Goal: Task Accomplishment & Management: Use online tool/utility

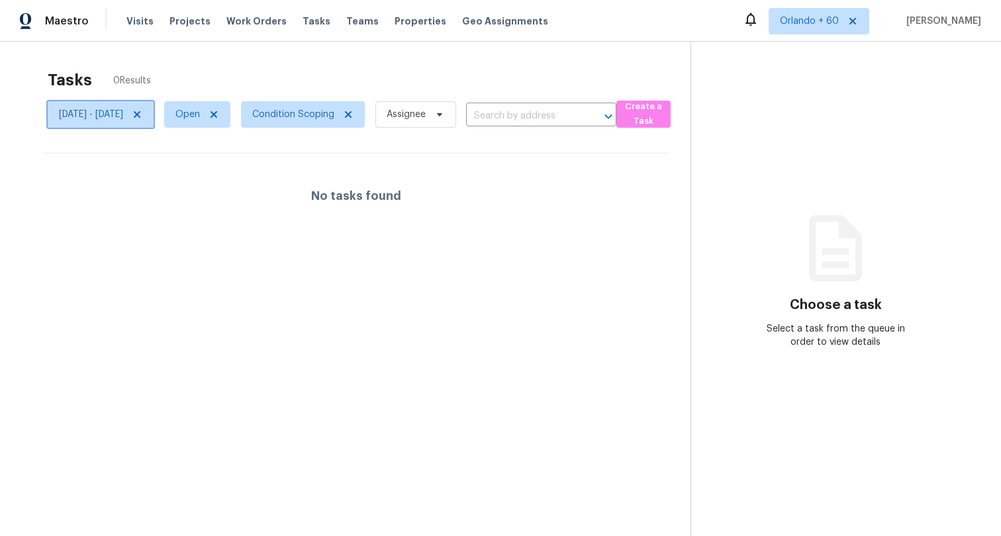
click at [123, 114] on span "[DATE] - [DATE]" at bounding box center [91, 114] width 64 height 13
click at [219, 115] on icon at bounding box center [214, 114] width 11 height 11
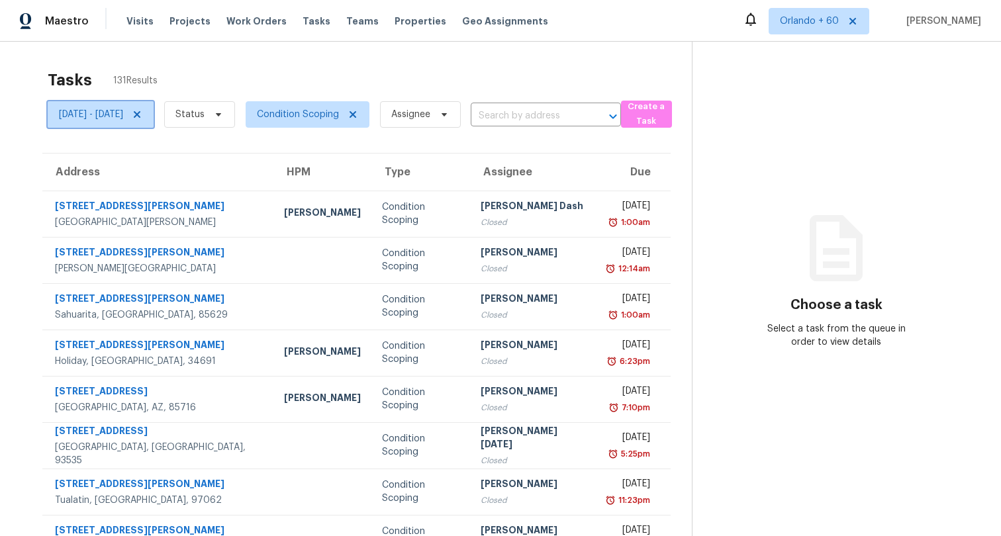
click at [128, 105] on span "[DATE] - [DATE]" at bounding box center [101, 114] width 106 height 26
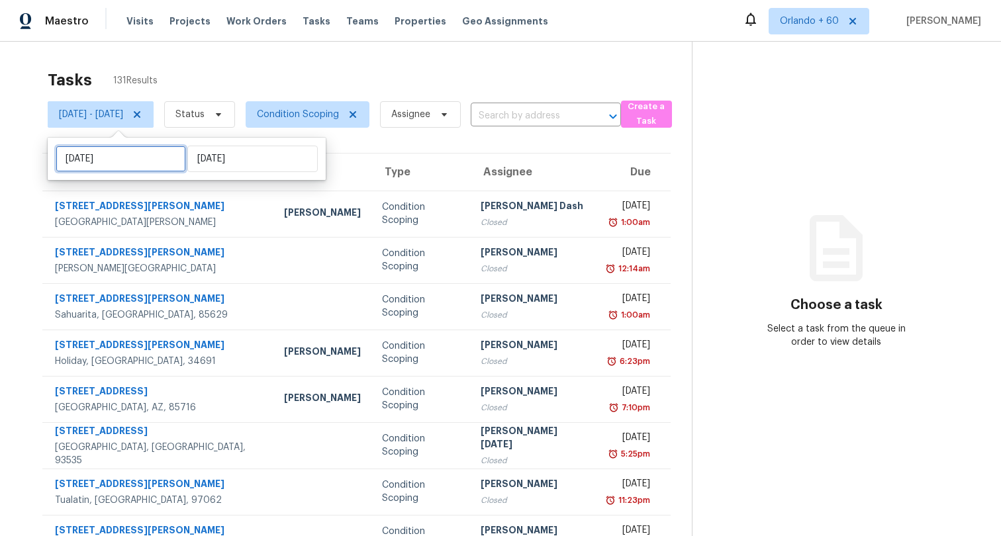
select select "7"
select select "2025"
select select "8"
select select "2025"
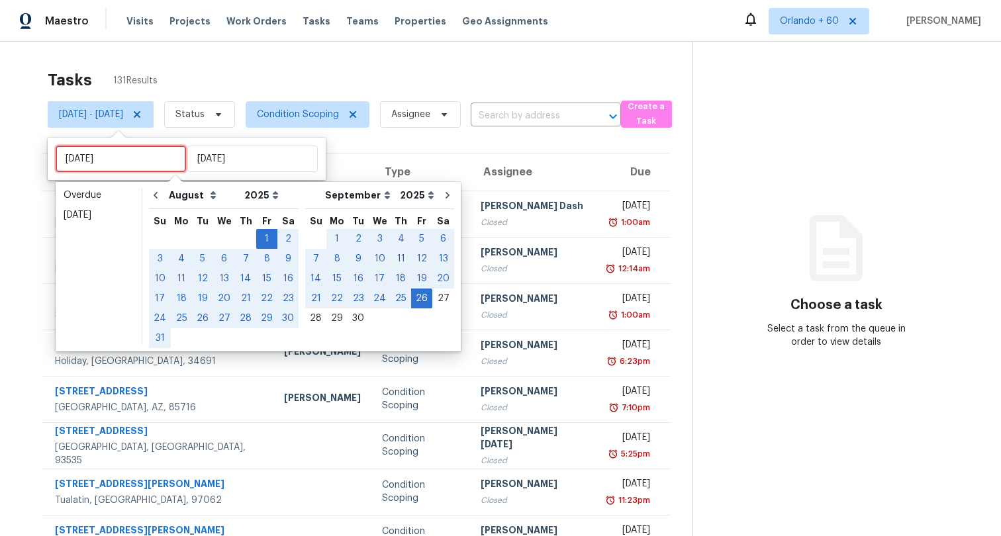
click at [108, 162] on input "[DATE]" at bounding box center [121, 159] width 130 height 26
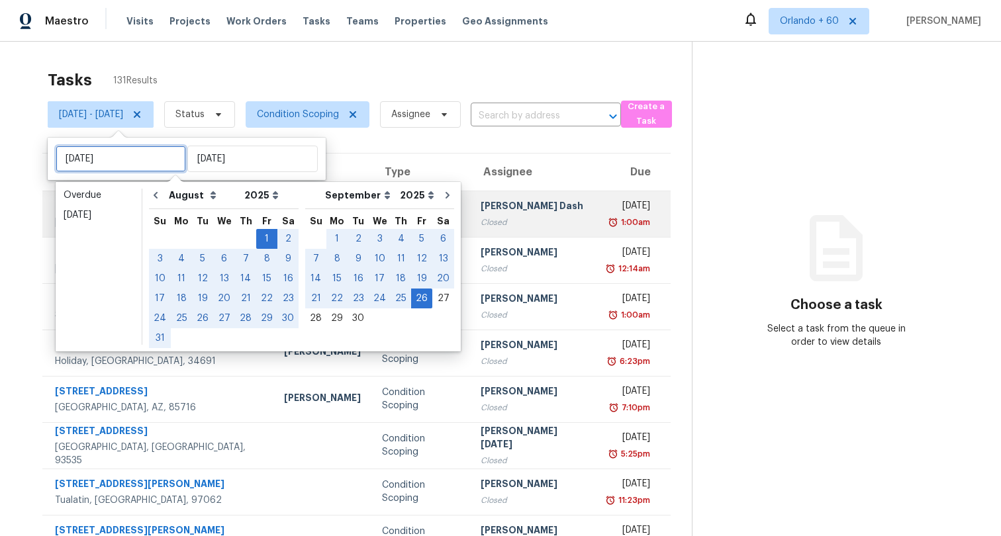
type input "[DATE]"
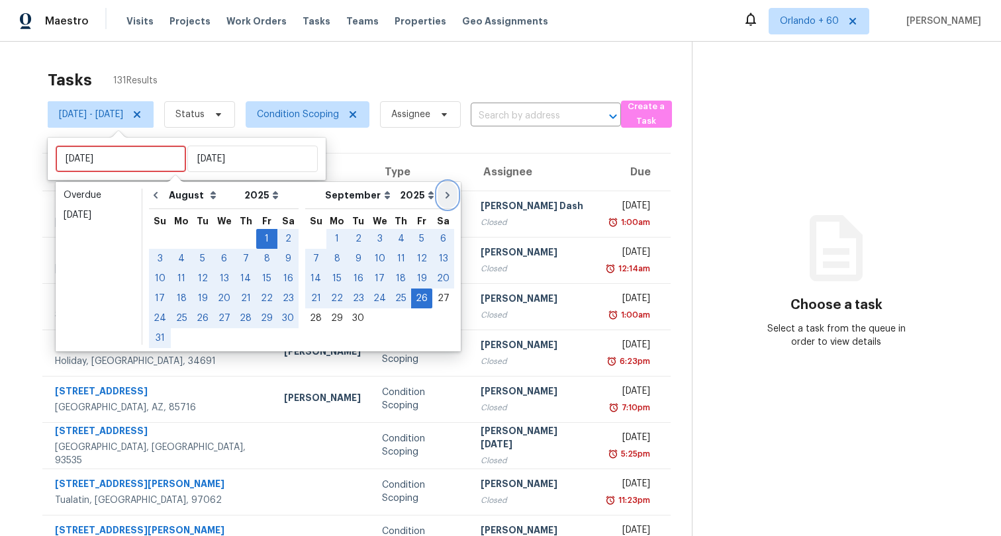
click at [442, 195] on icon "Go to next month" at bounding box center [447, 195] width 11 height 11
select select "8"
select select "9"
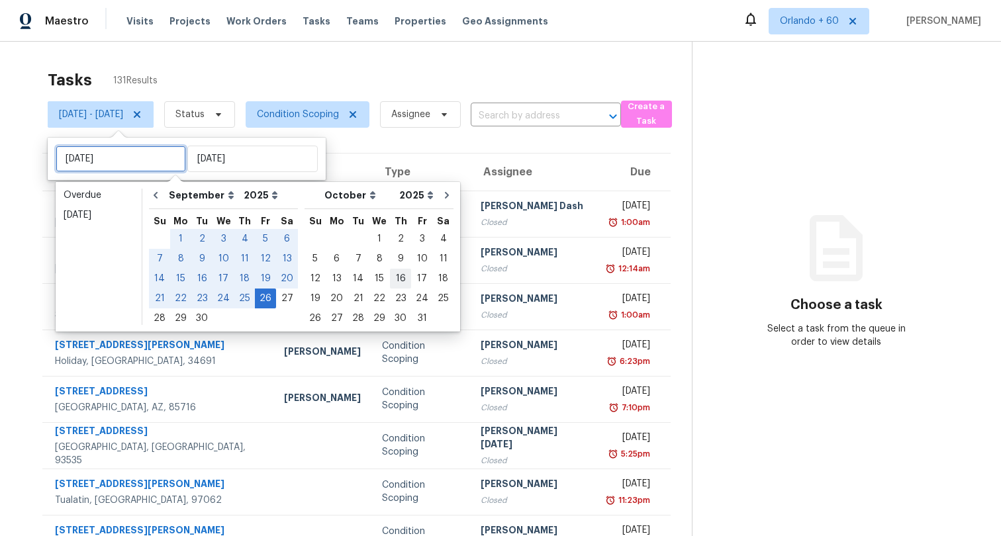
type input "[DATE]"
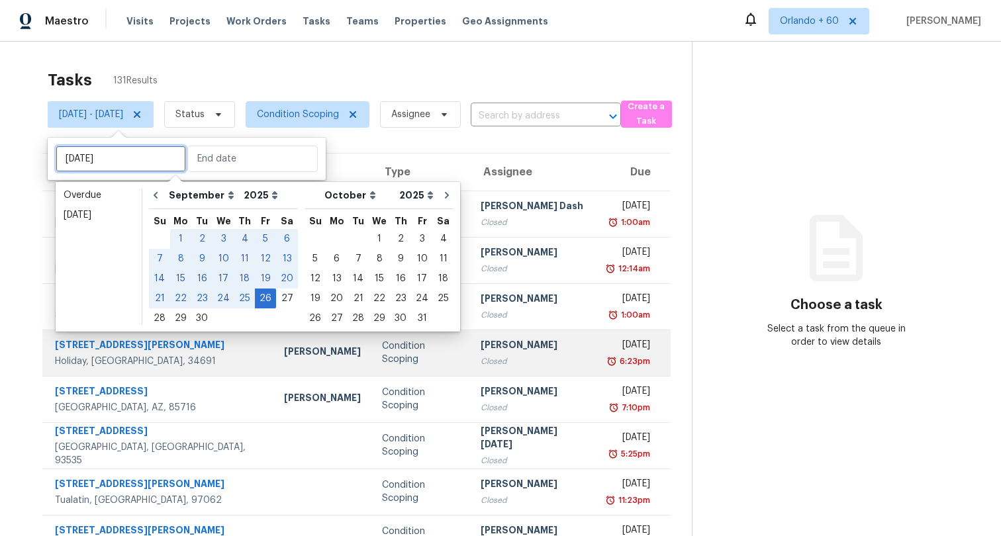
type input "[DATE]"
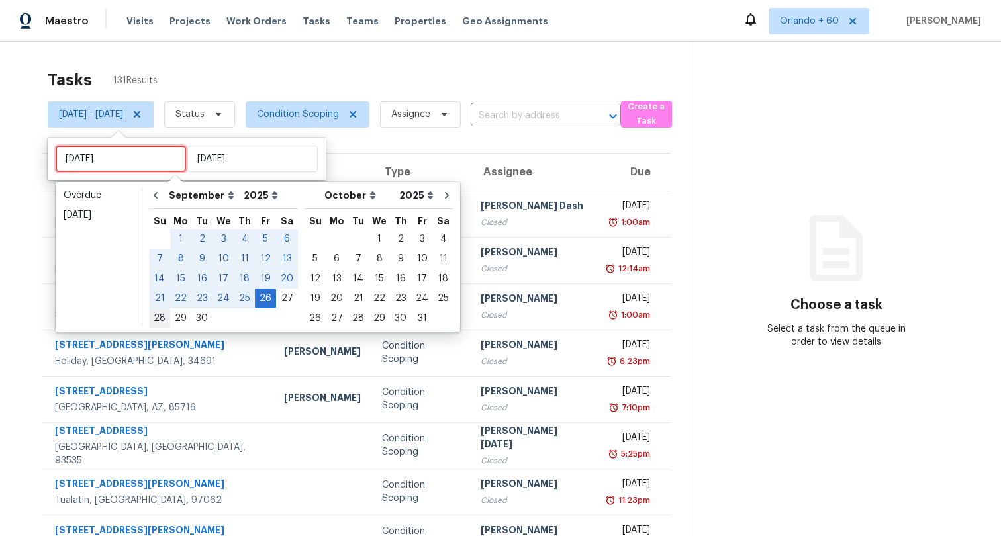
type input "[DATE]"
click at [153, 322] on div "28" at bounding box center [159, 318] width 21 height 19
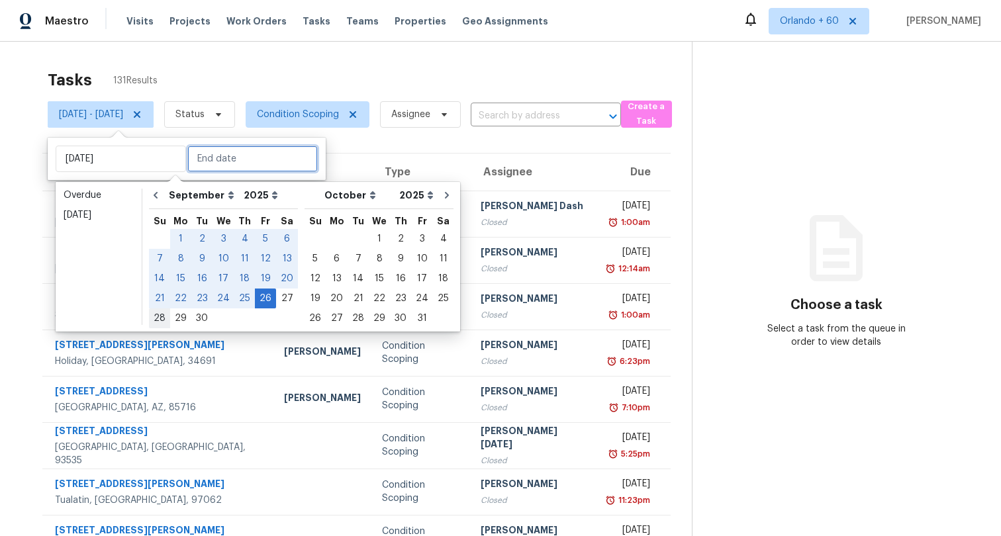
type input "[DATE]"
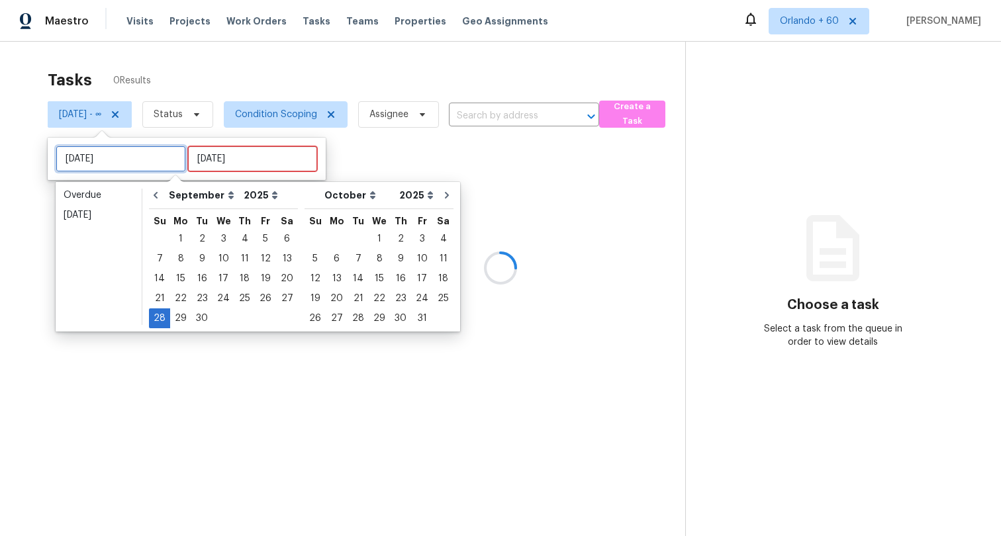
type input "[DATE]"
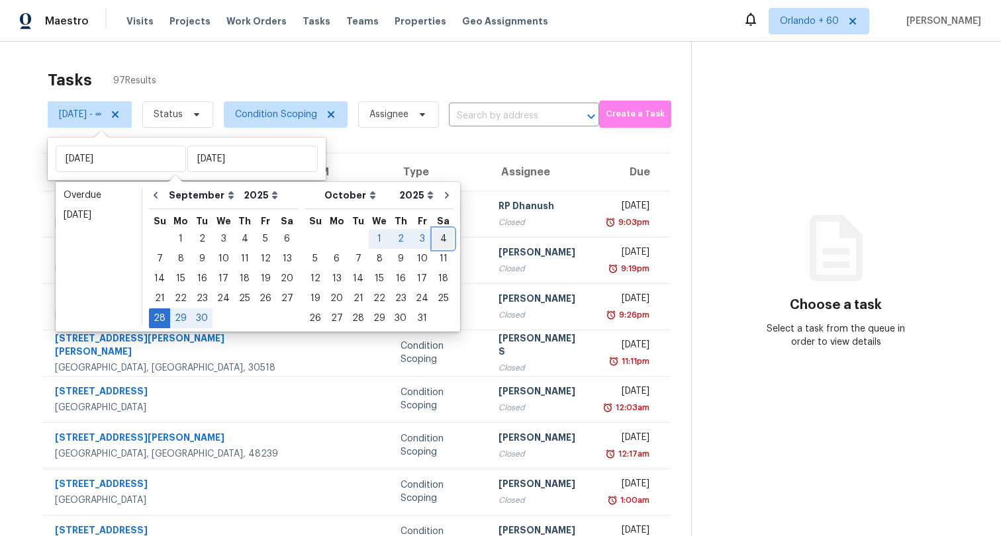
click at [433, 241] on div "4" at bounding box center [443, 239] width 21 height 19
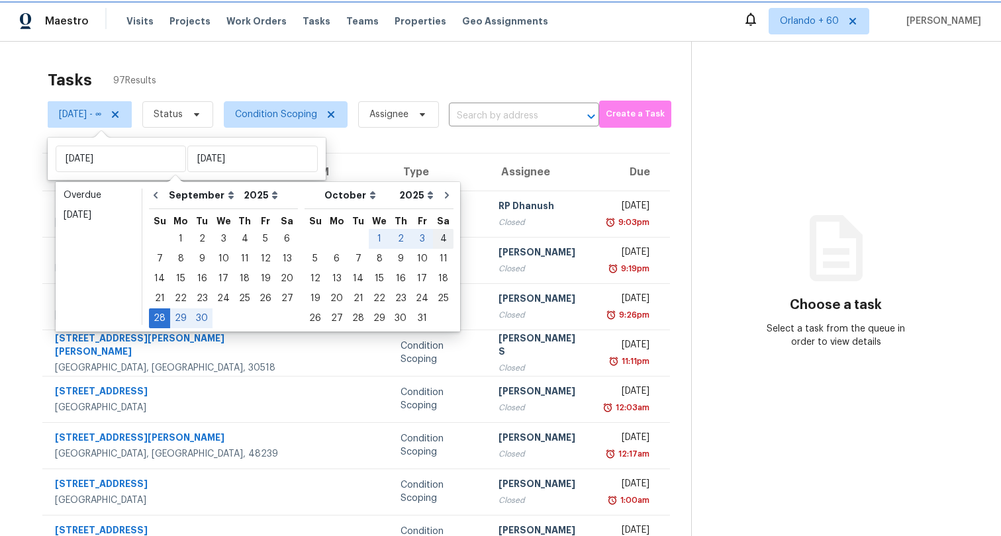
type input "[DATE]"
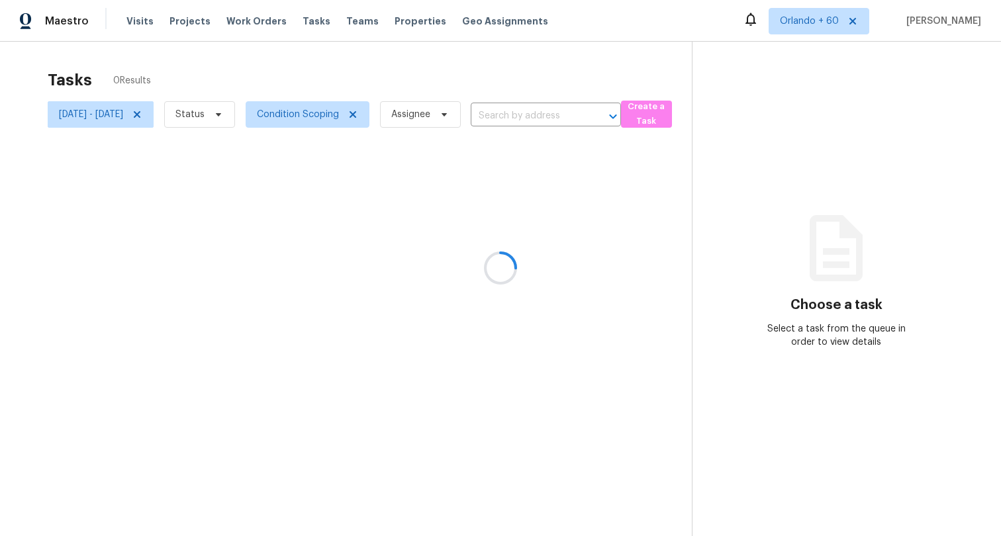
click at [490, 72] on div at bounding box center [500, 268] width 1001 height 536
